Goal: Task Accomplishment & Management: Manage account settings

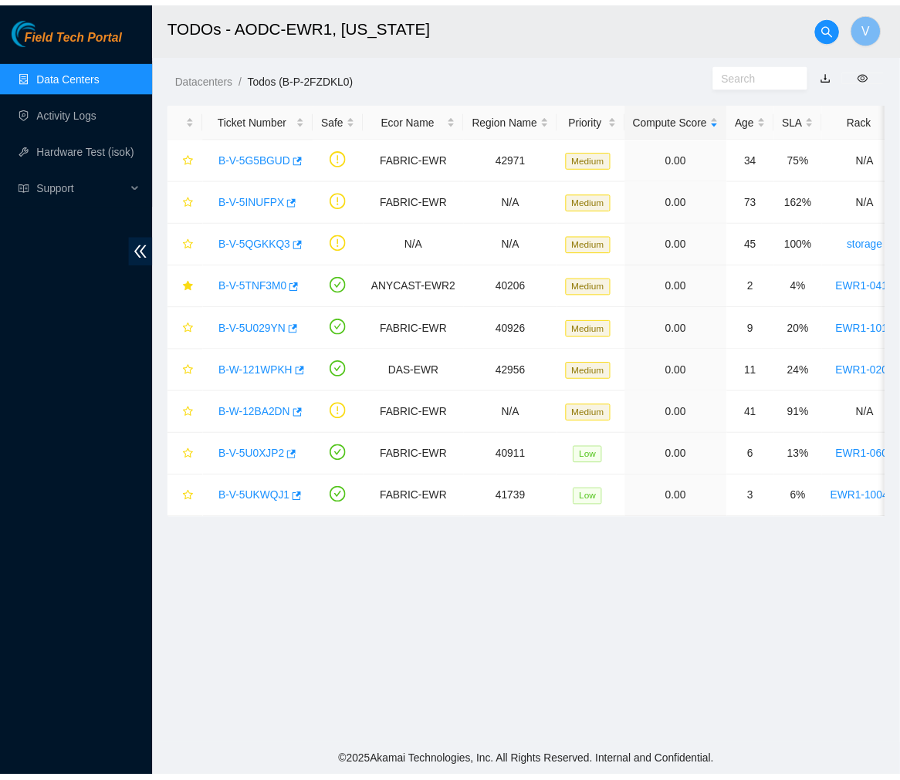
scroll to position [174, 0]
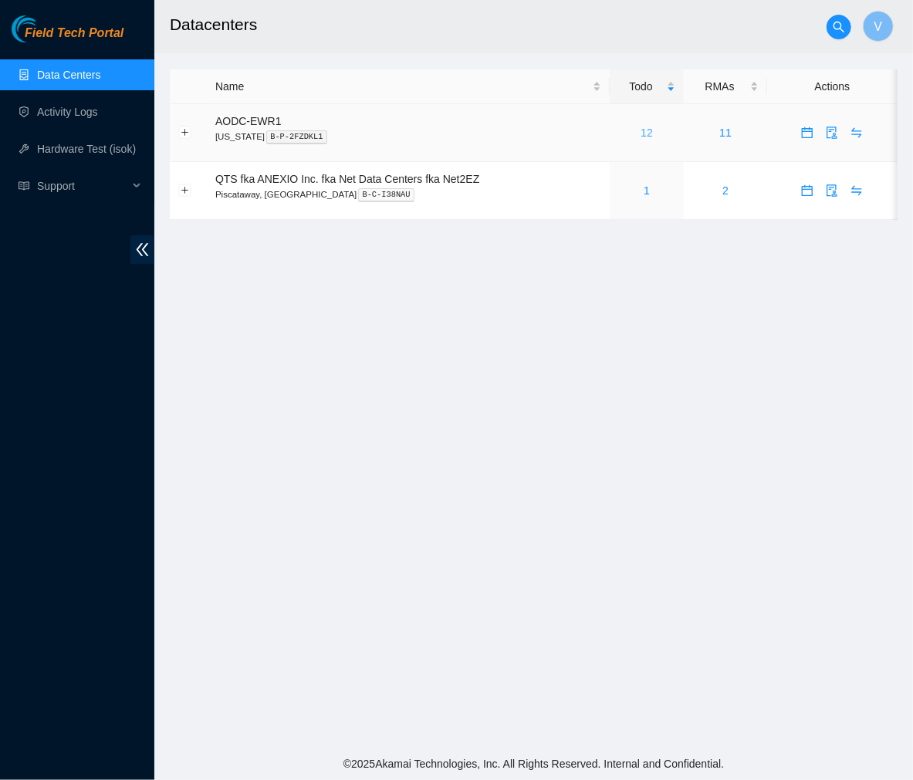
click at [645, 131] on link "12" at bounding box center [646, 133] width 12 height 12
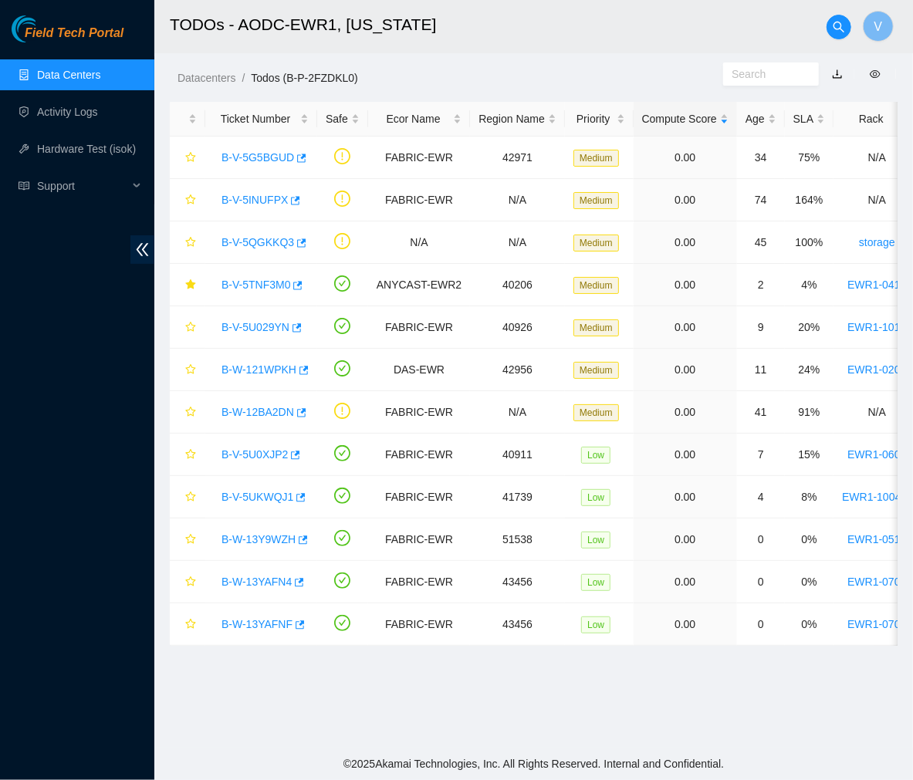
click at [534, 19] on h2 "TODOs - AODC-EWR1, [US_STATE]" at bounding box center [478, 24] width 617 height 49
click at [66, 74] on link "Data Centers" at bounding box center [68, 75] width 63 height 12
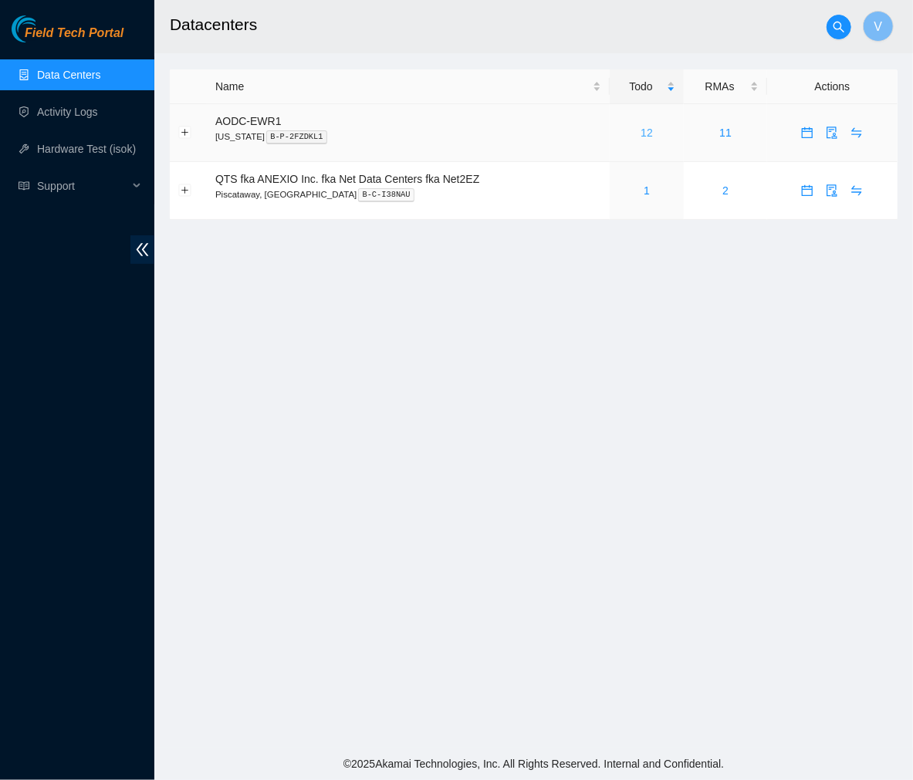
click at [643, 128] on link "12" at bounding box center [646, 133] width 12 height 12
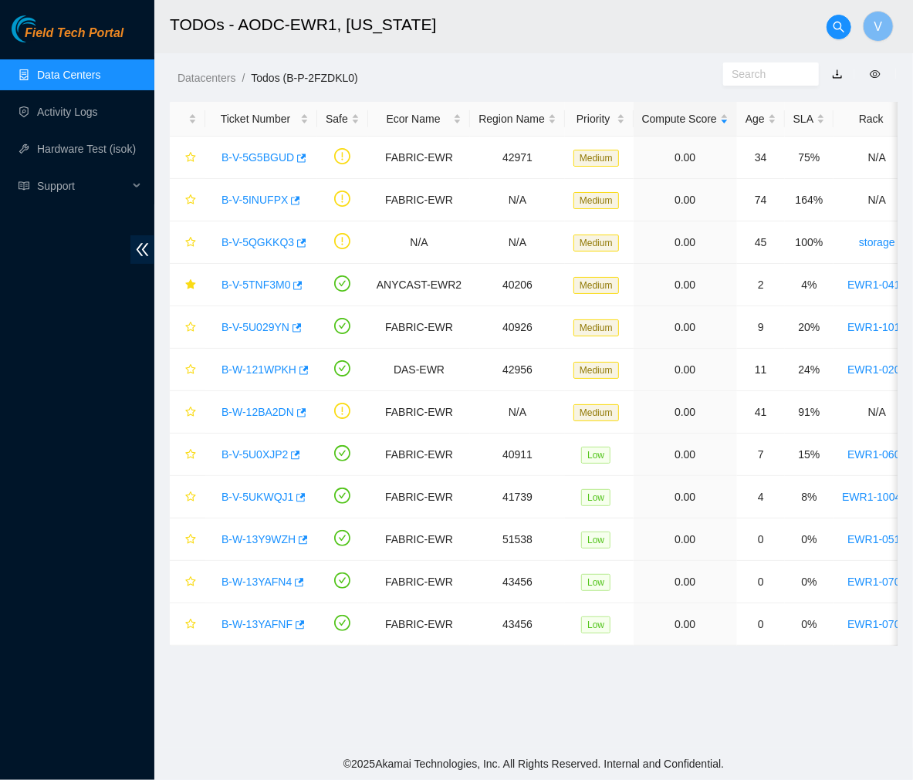
click at [628, 20] on h2 "TODOs - AODC-EWR1, [US_STATE]" at bounding box center [478, 24] width 617 height 49
